Goal: Book appointment/travel/reservation

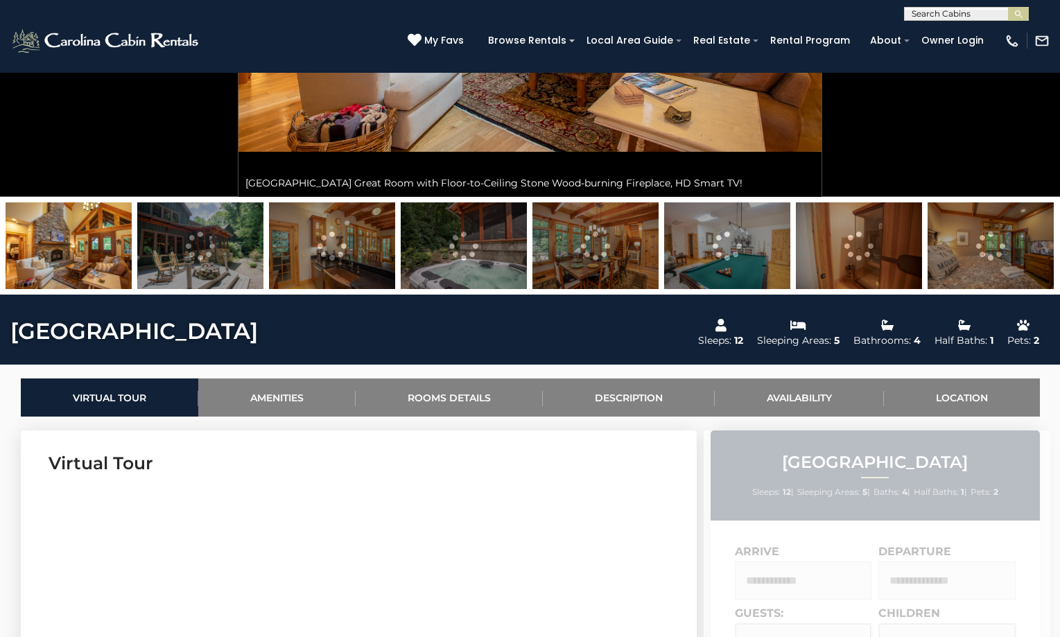
scroll to position [566, 0]
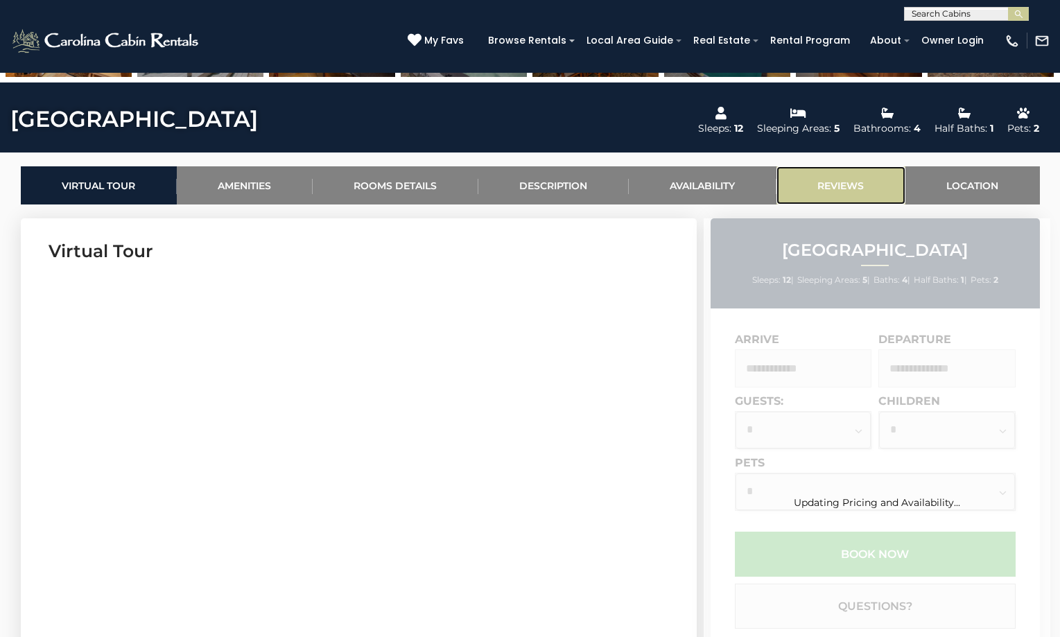
click at [795, 187] on link "Reviews" at bounding box center [841, 185] width 129 height 38
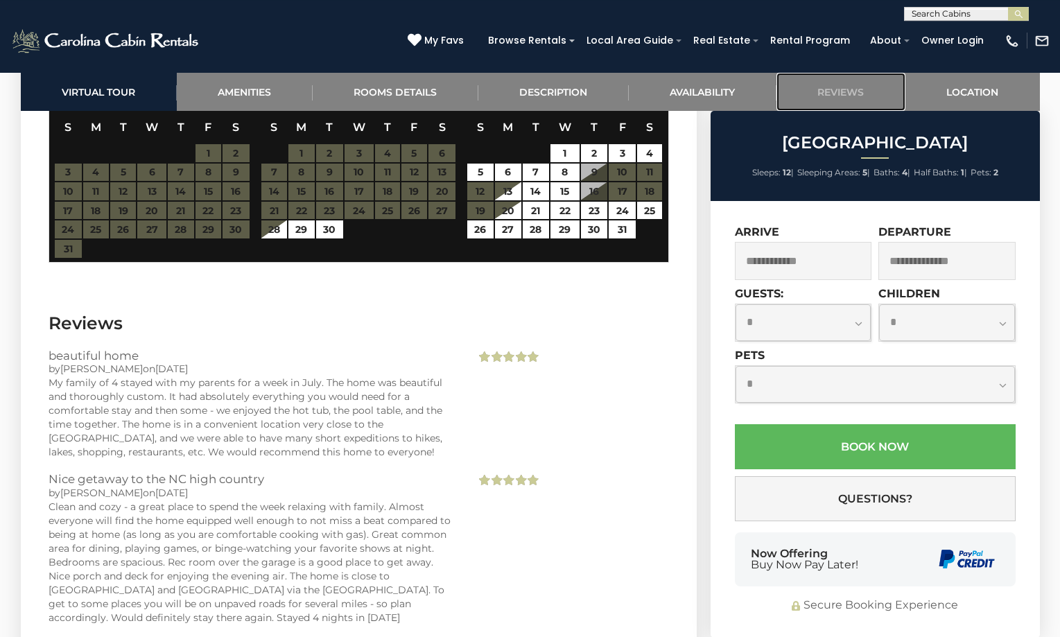
scroll to position [3758, 0]
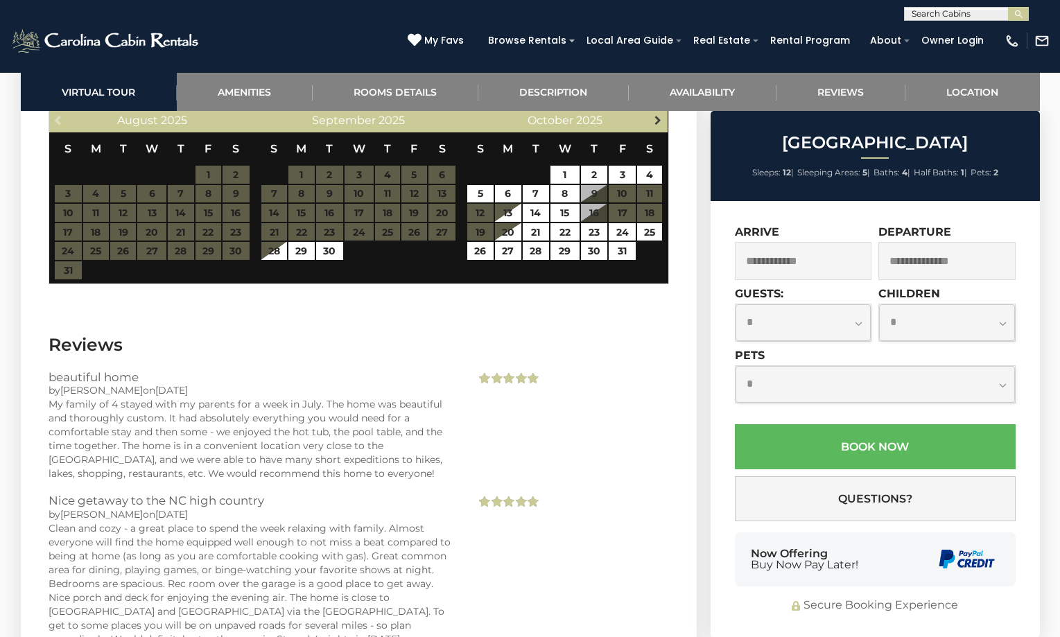
click at [653, 119] on span "Next" at bounding box center [657, 119] width 11 height 11
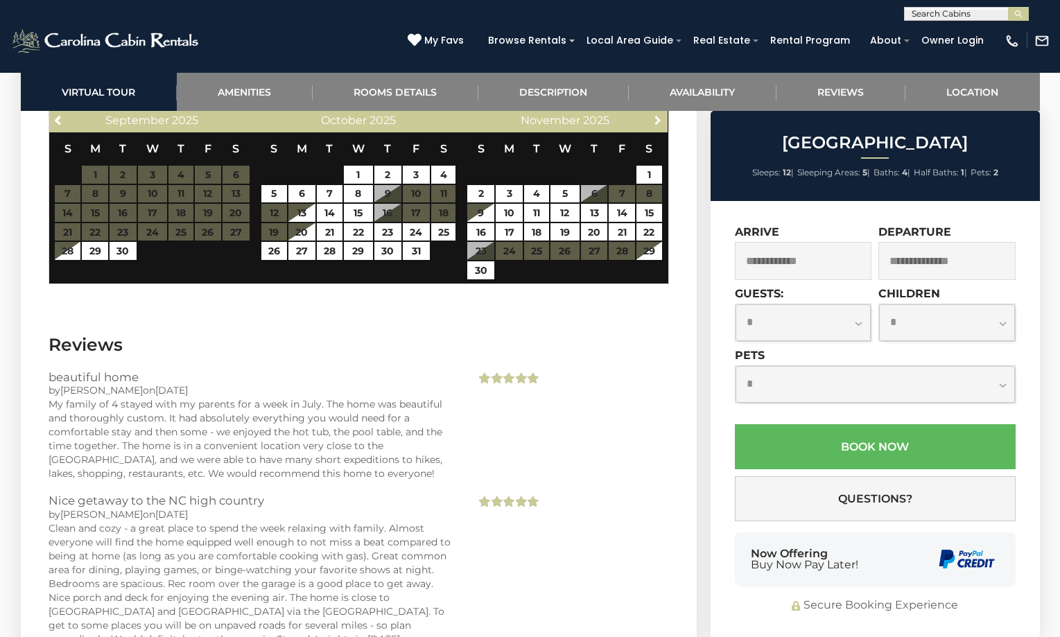
click at [653, 119] on span "Next" at bounding box center [657, 119] width 11 height 11
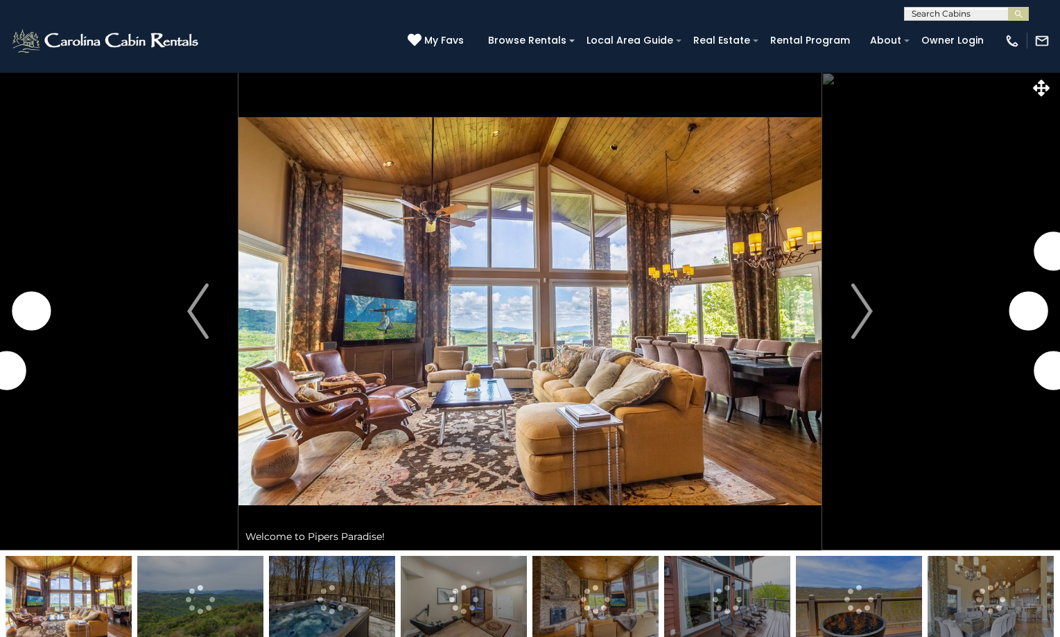
scroll to position [354, 0]
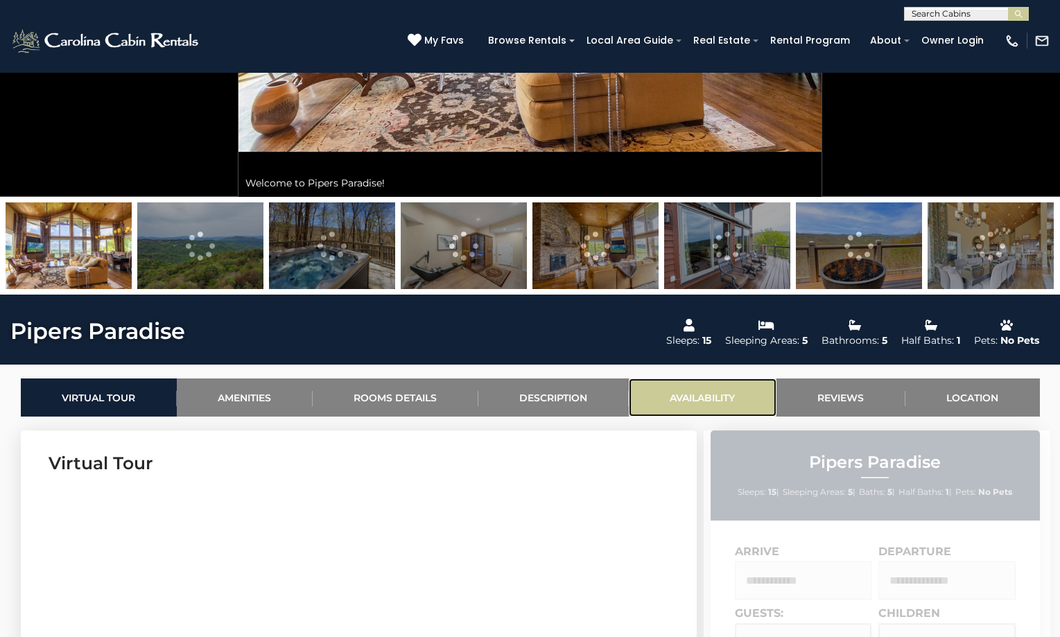
click at [696, 390] on link "Availability" at bounding box center [703, 398] width 148 height 38
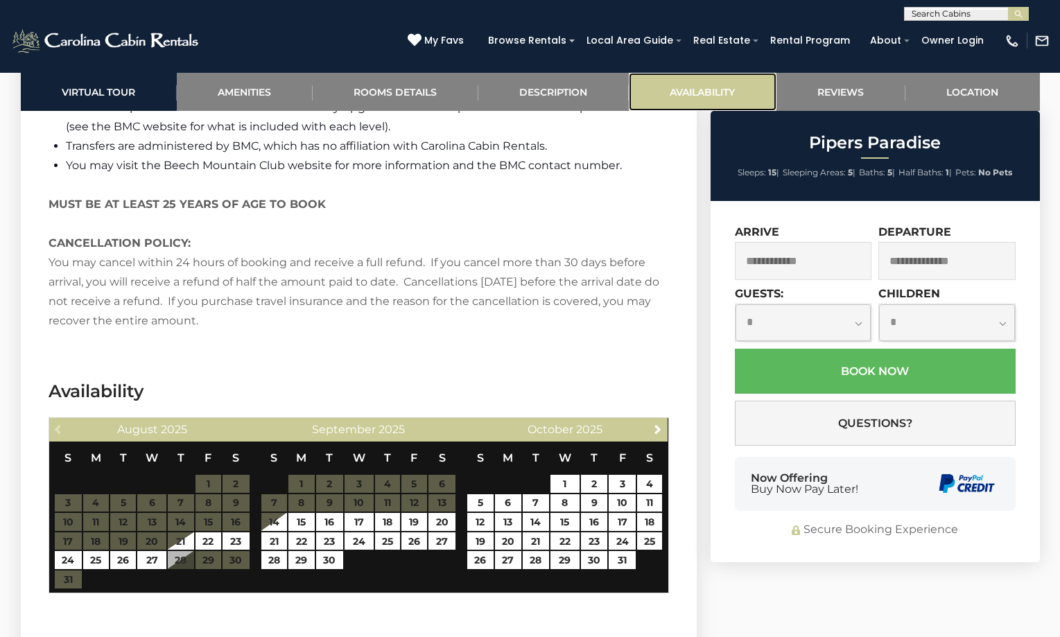
scroll to position [3958, 0]
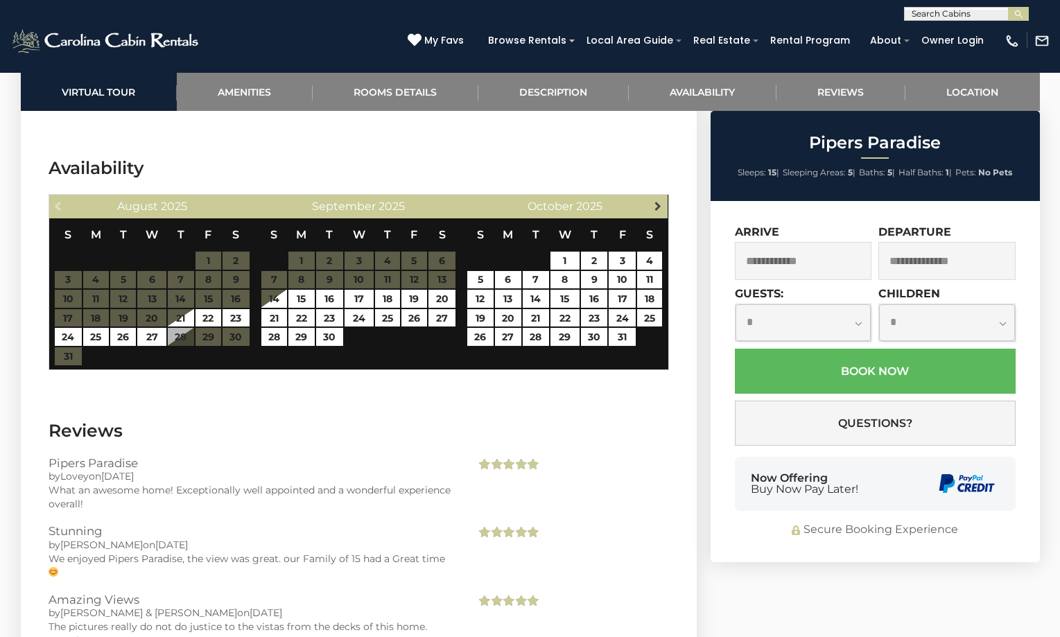
click at [654, 200] on span "Next" at bounding box center [657, 205] width 11 height 11
